Goal: Task Accomplishment & Management: Manage account settings

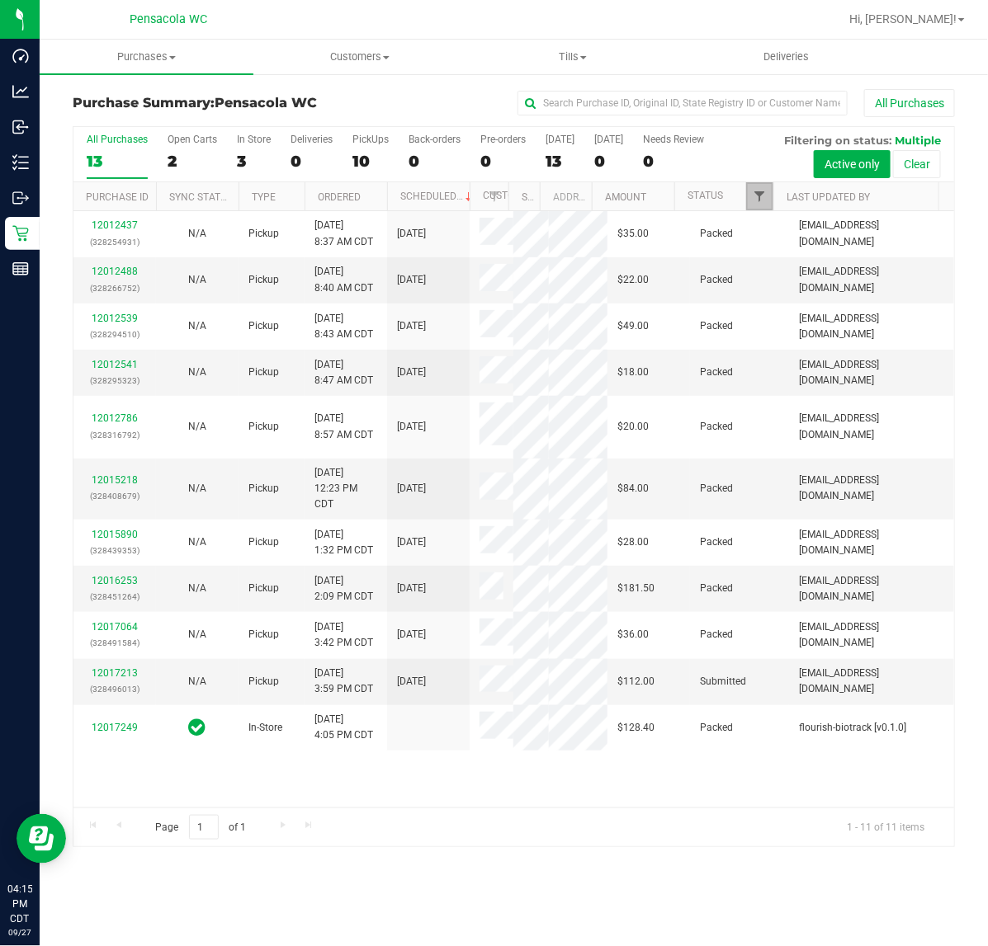
click at [757, 198] on span "Filter" at bounding box center [758, 196] width 13 height 13
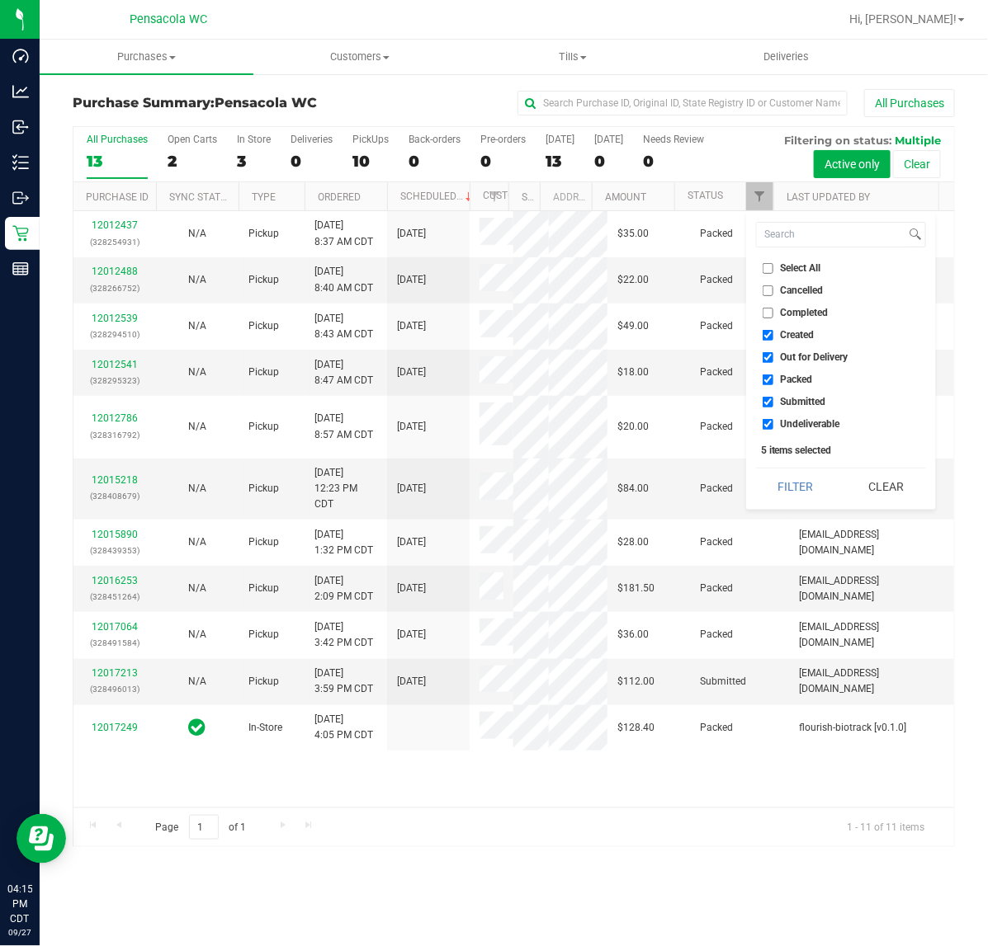
click at [769, 268] on input "Select All" at bounding box center [767, 268] width 11 height 11
checkbox input "true"
click at [769, 268] on input "Select All" at bounding box center [767, 268] width 11 height 11
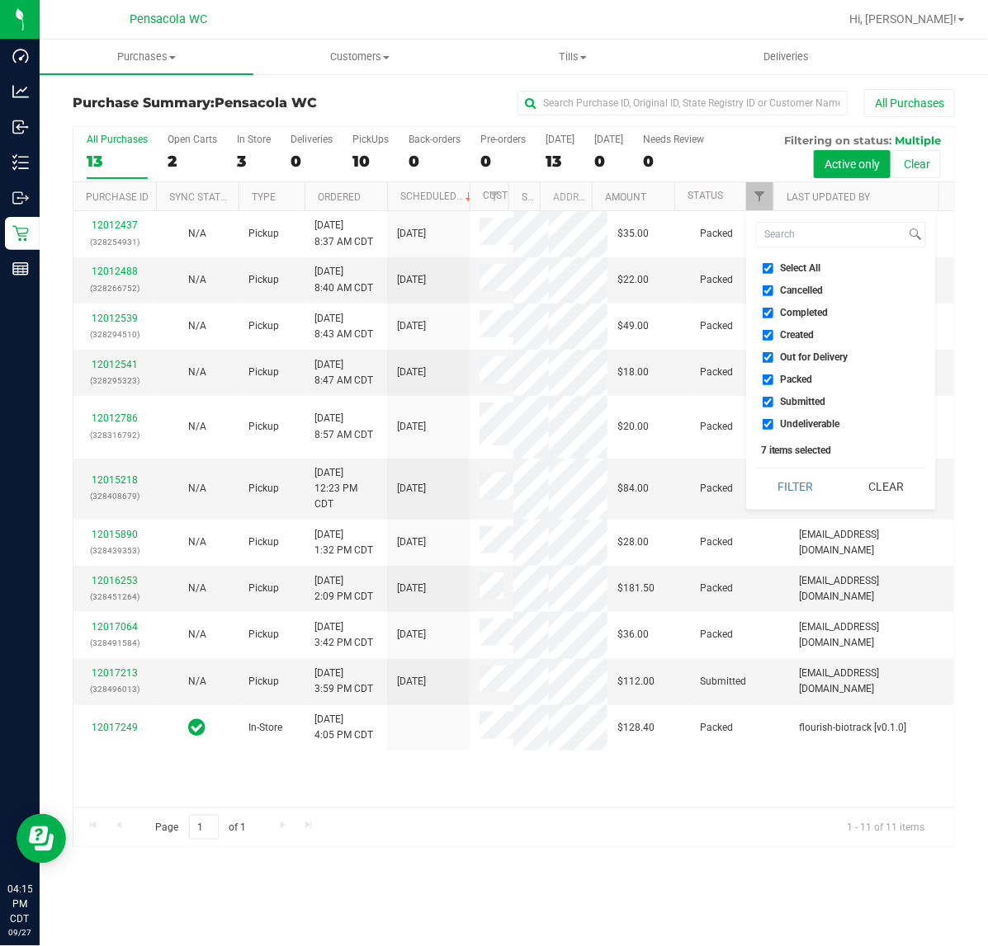
checkbox input "false"
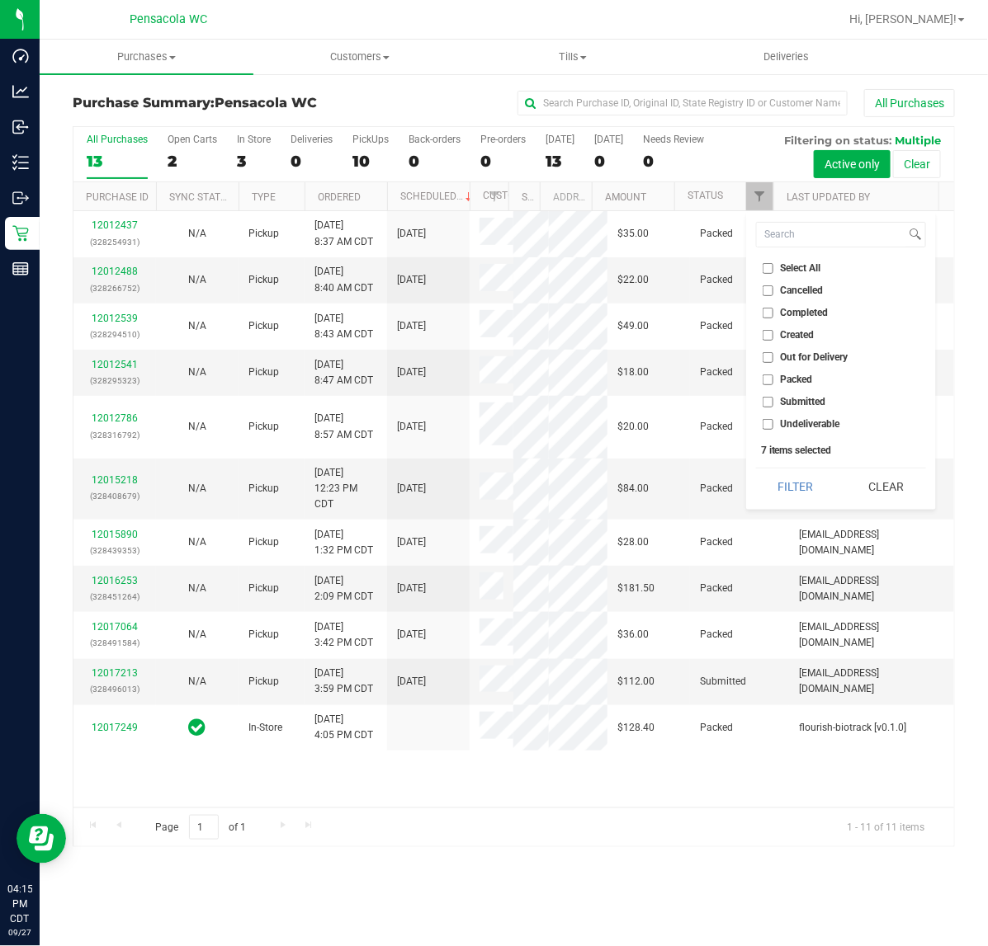
checkbox input "false"
click at [792, 404] on span "Submitted" at bounding box center [802, 402] width 45 height 10
click at [773, 404] on input "Submitted" at bounding box center [767, 402] width 11 height 11
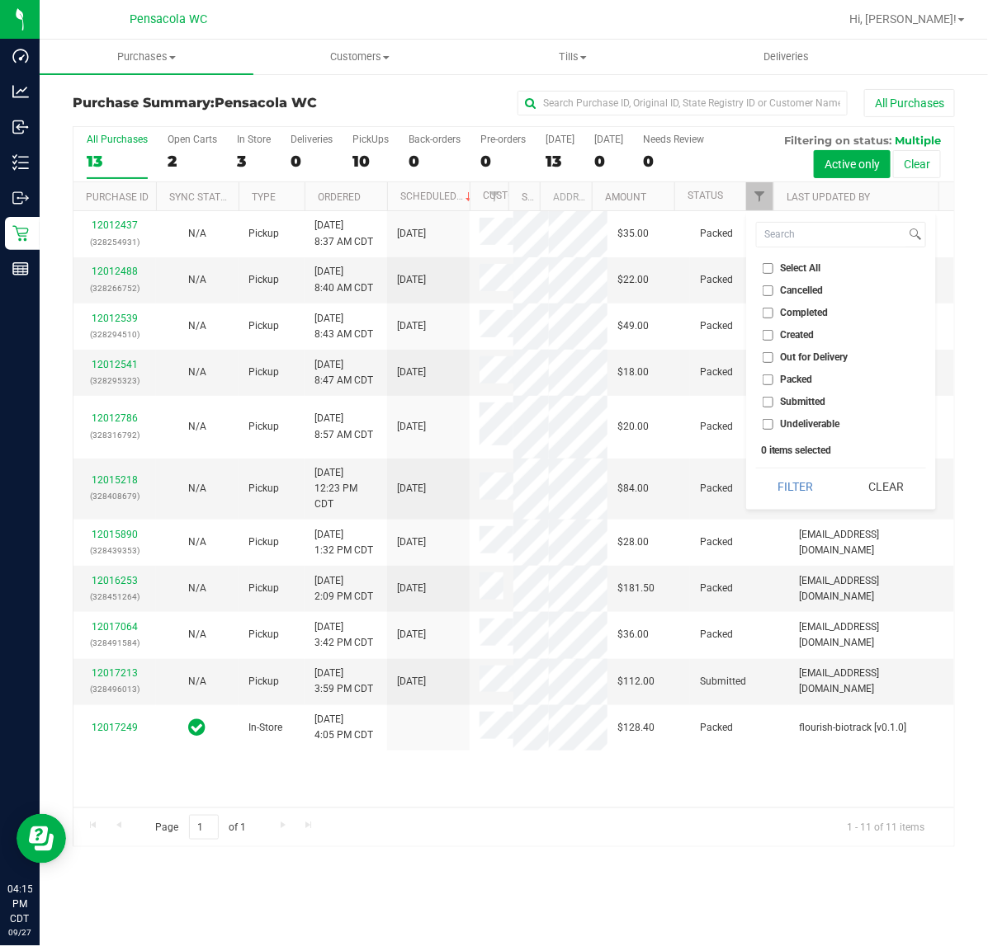
checkbox input "true"
click at [793, 485] on button "Filter" at bounding box center [795, 487] width 79 height 36
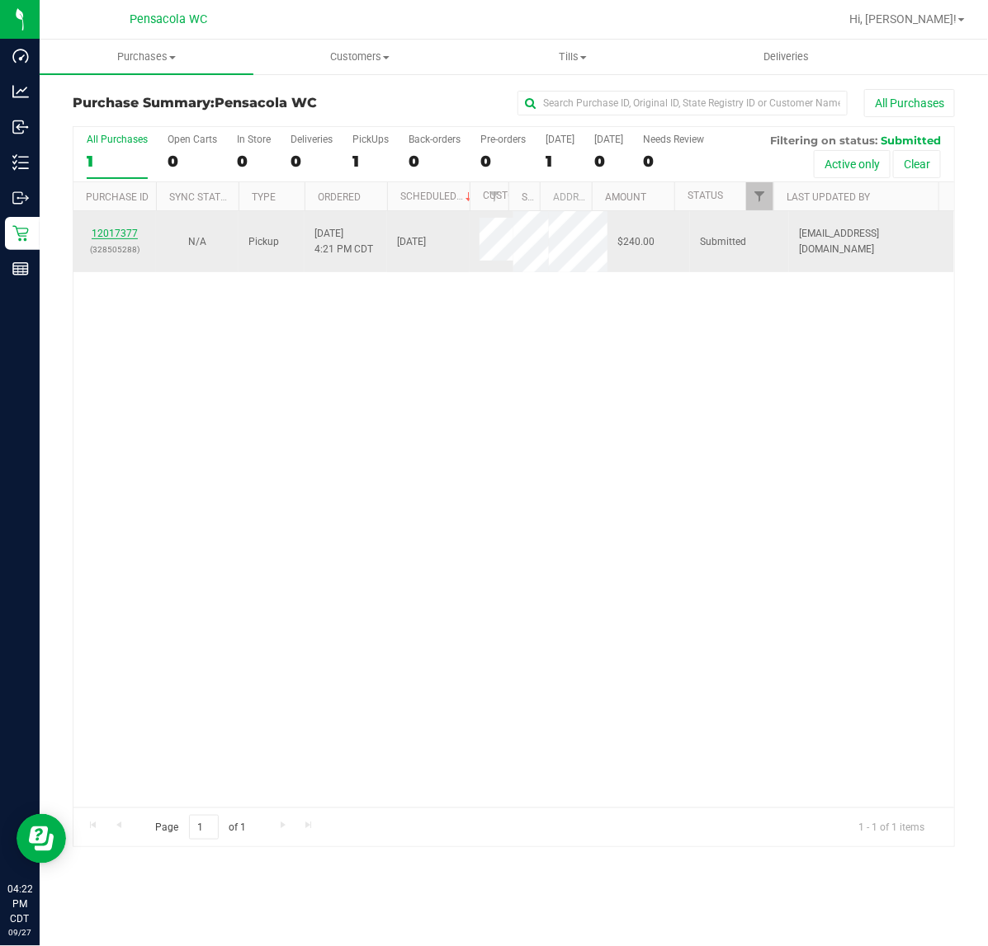
click at [122, 238] on link "12017377" at bounding box center [115, 234] width 46 height 12
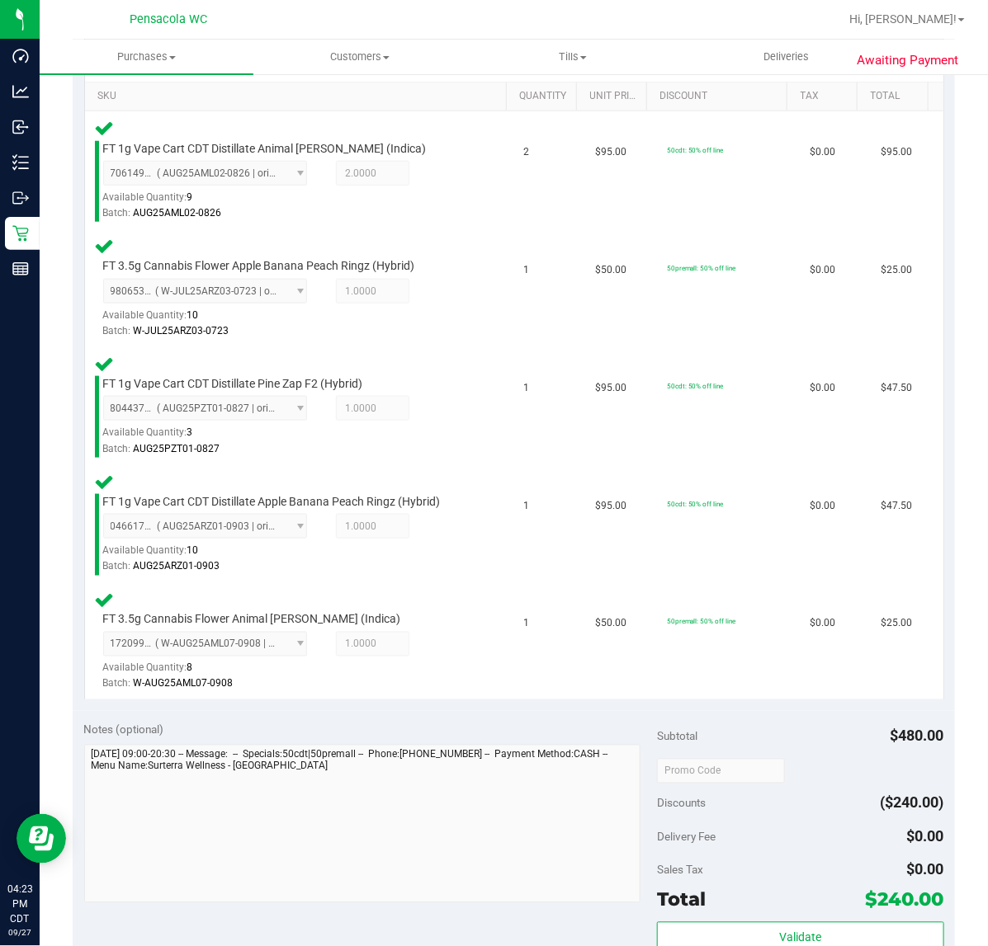
scroll to position [902, 0]
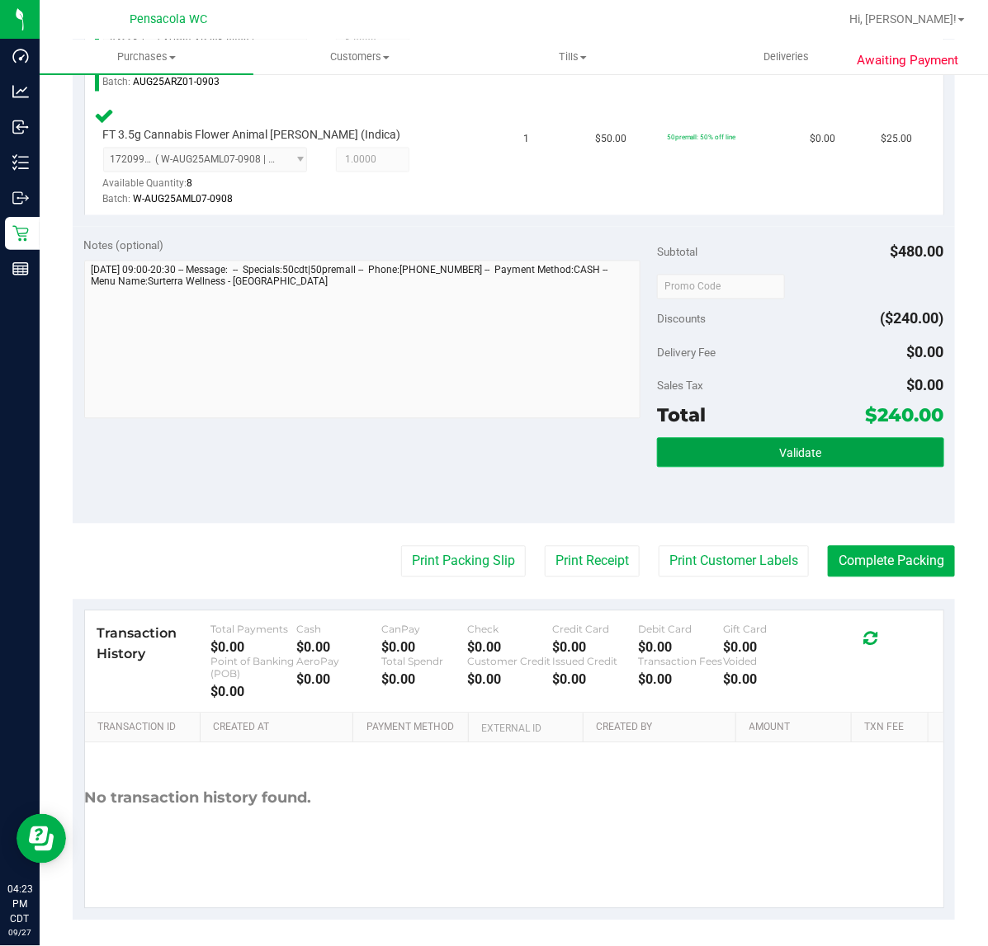
click at [779, 452] on span "Validate" at bounding box center [800, 453] width 42 height 13
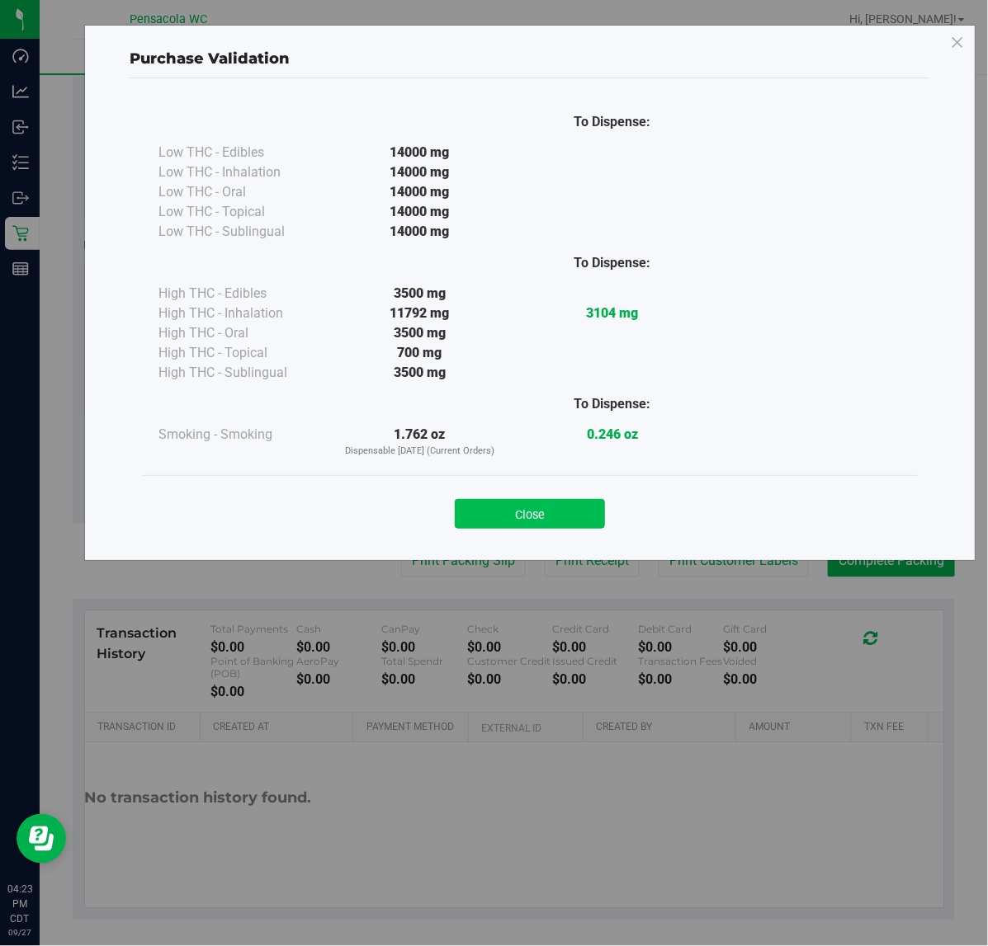
click at [542, 509] on button "Close" at bounding box center [530, 514] width 150 height 30
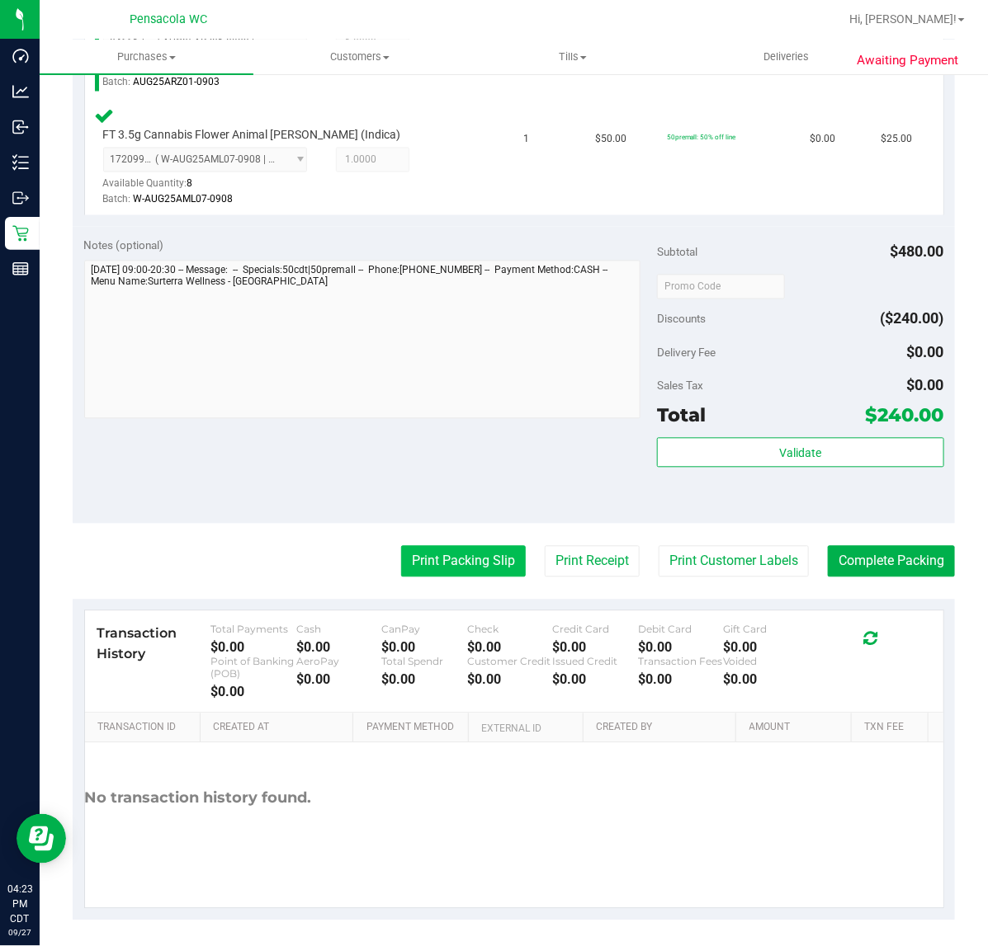
click at [460, 554] on button "Print Packing Slip" at bounding box center [463, 561] width 125 height 31
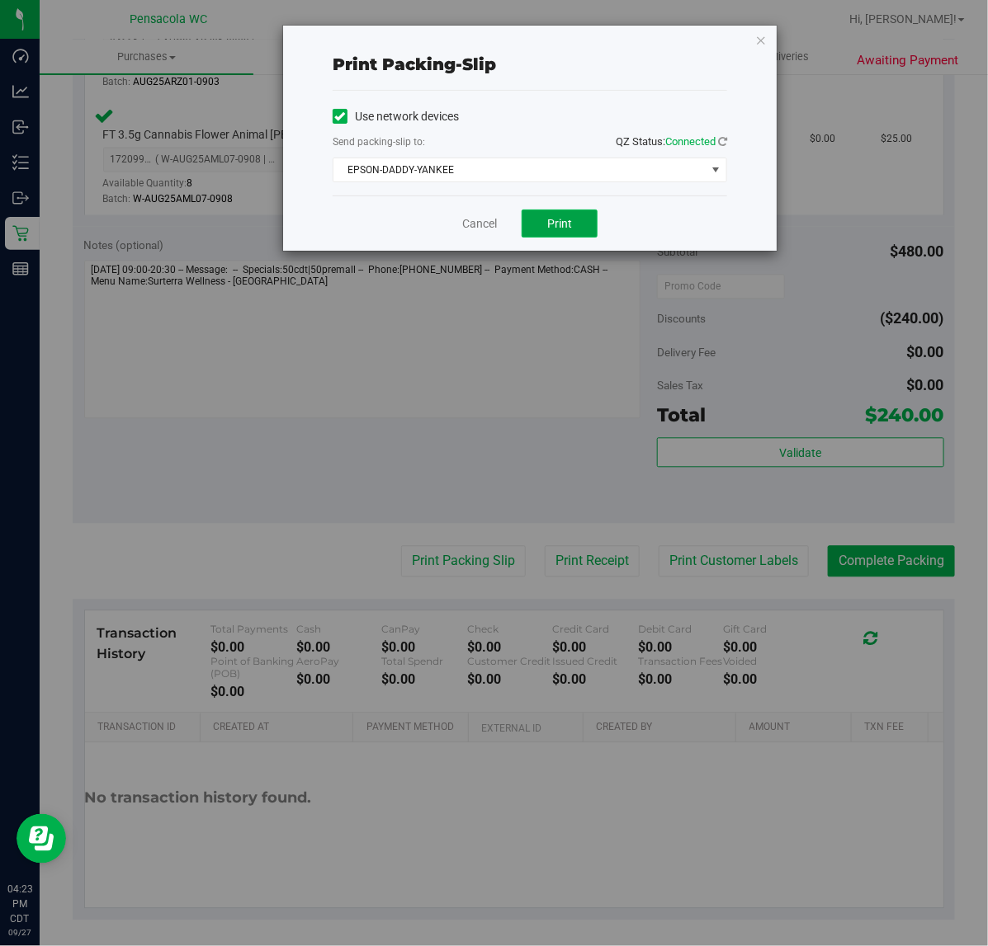
click at [540, 229] on button "Print" at bounding box center [559, 224] width 76 height 28
click at [580, 158] on span "EPSON-DADDY-YANKEE" at bounding box center [529, 170] width 394 height 25
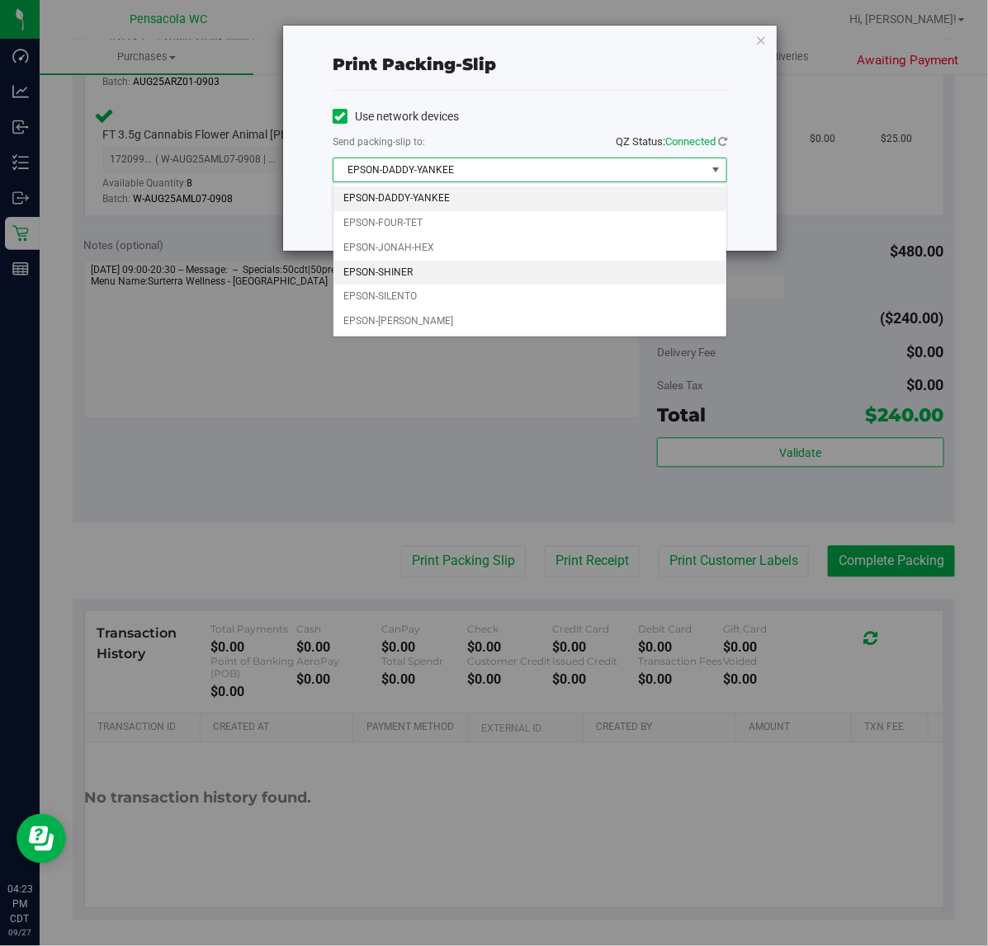
click at [450, 266] on li "EPSON-SHINER" at bounding box center [529, 273] width 393 height 25
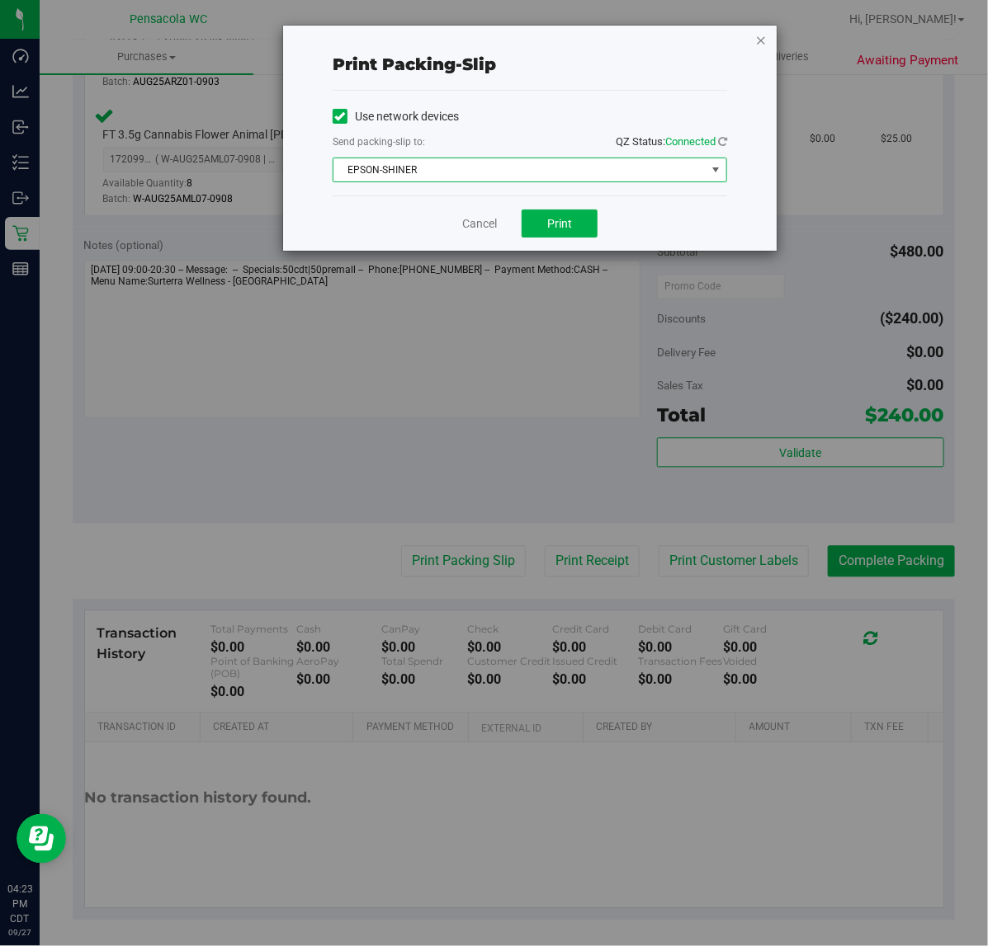
click at [765, 39] on icon "button" at bounding box center [761, 40] width 12 height 20
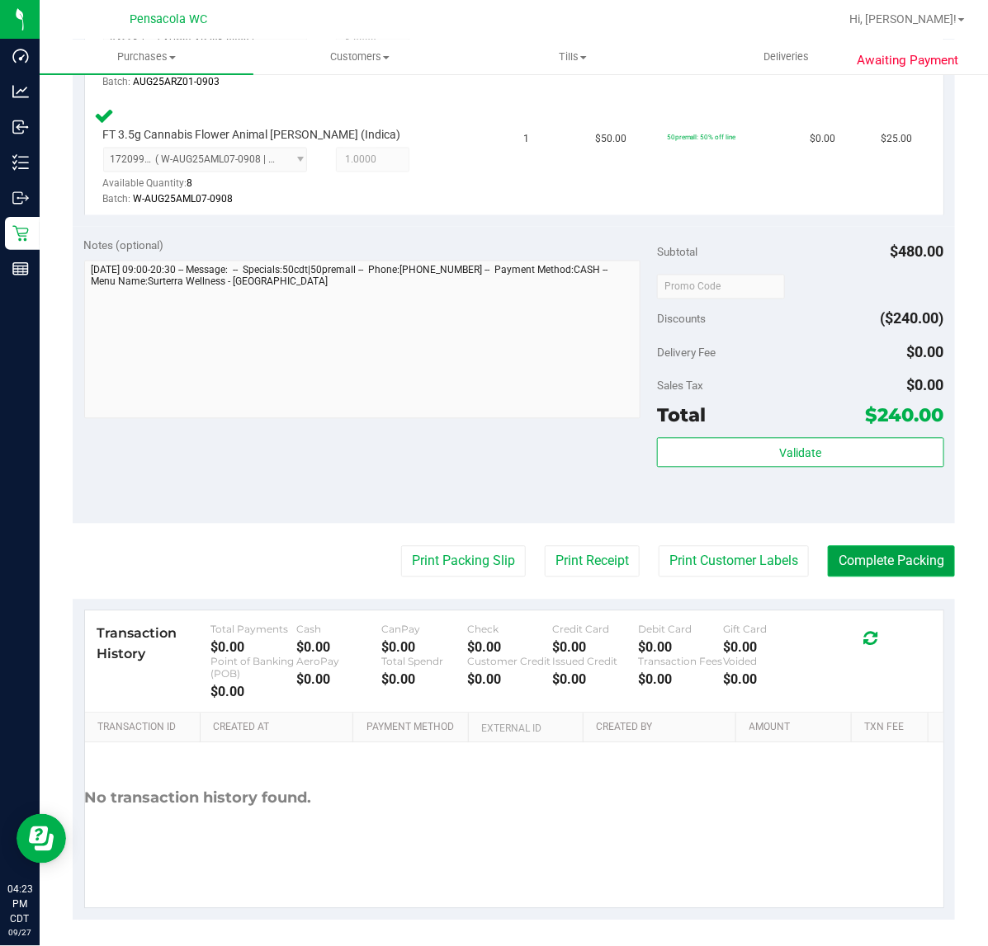
click at [903, 562] on button "Complete Packing" at bounding box center [890, 561] width 127 height 31
